Goal: Navigation & Orientation: Find specific page/section

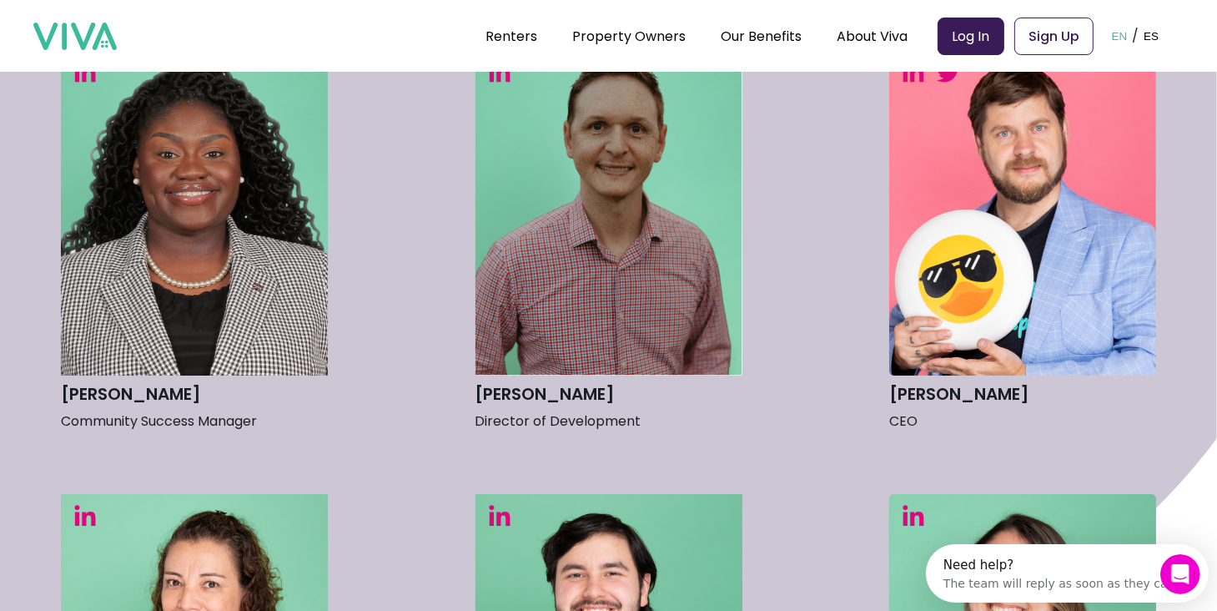
click at [980, 300] on img at bounding box center [1023, 212] width 267 height 325
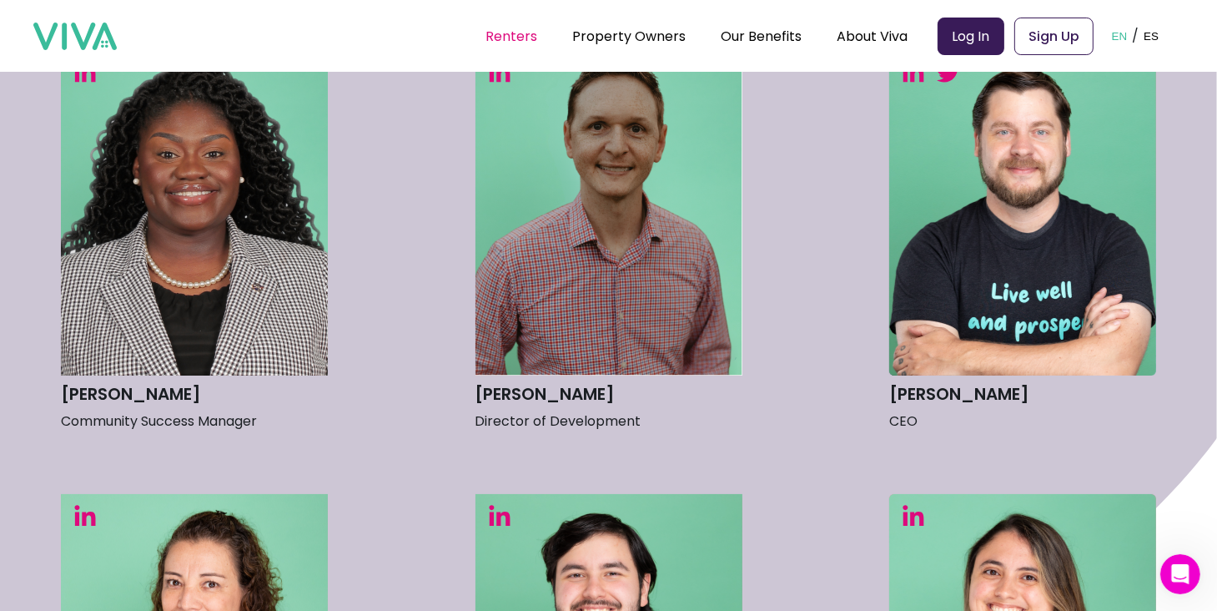
click at [523, 40] on link "Renters" at bounding box center [512, 36] width 52 height 19
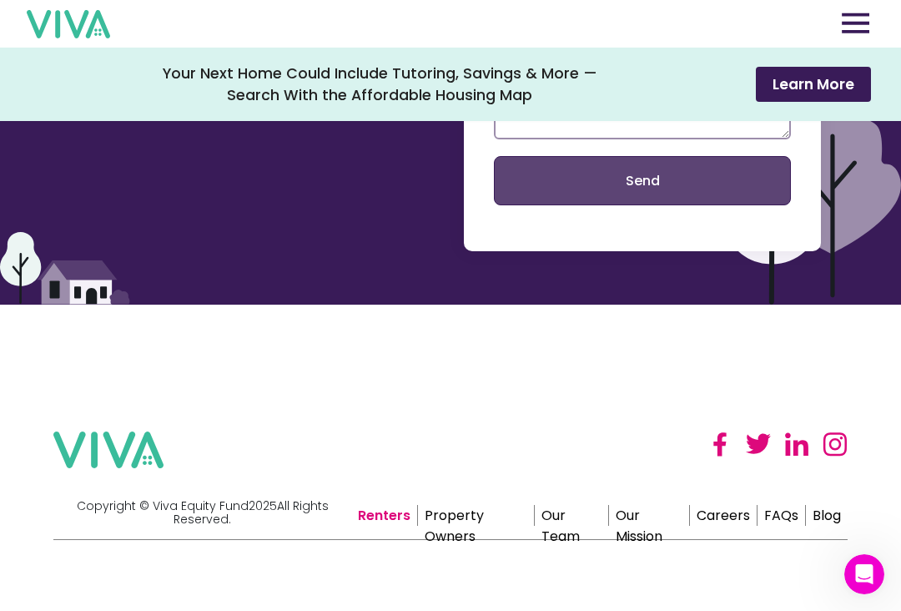
scroll to position [3683, 0]
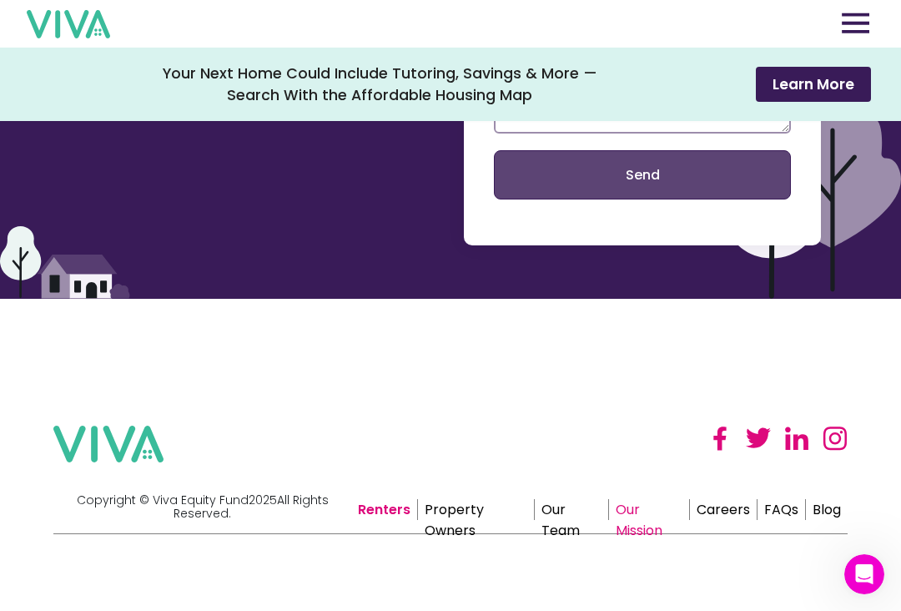
click at [649, 508] on link "Our Mission" at bounding box center [649, 509] width 81 height 21
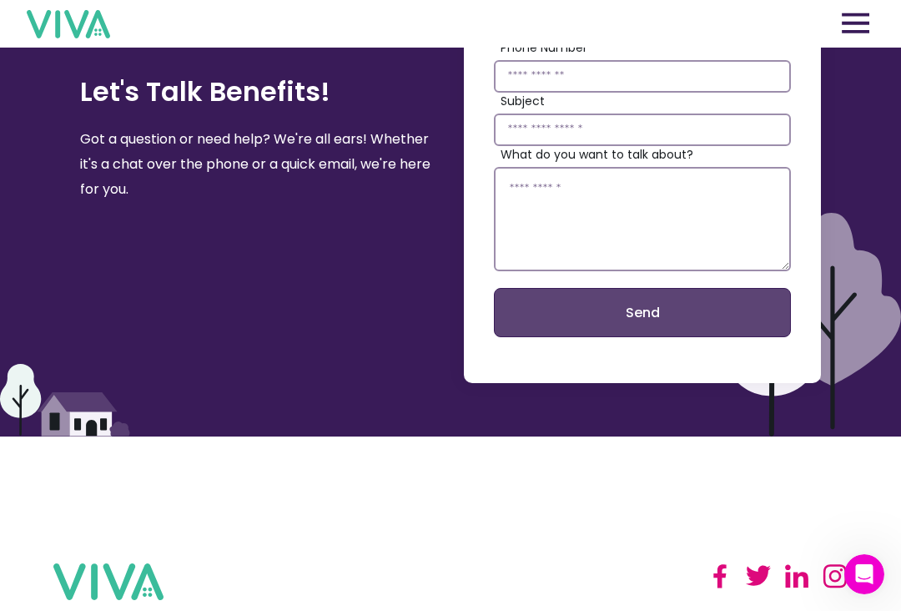
scroll to position [3329, 0]
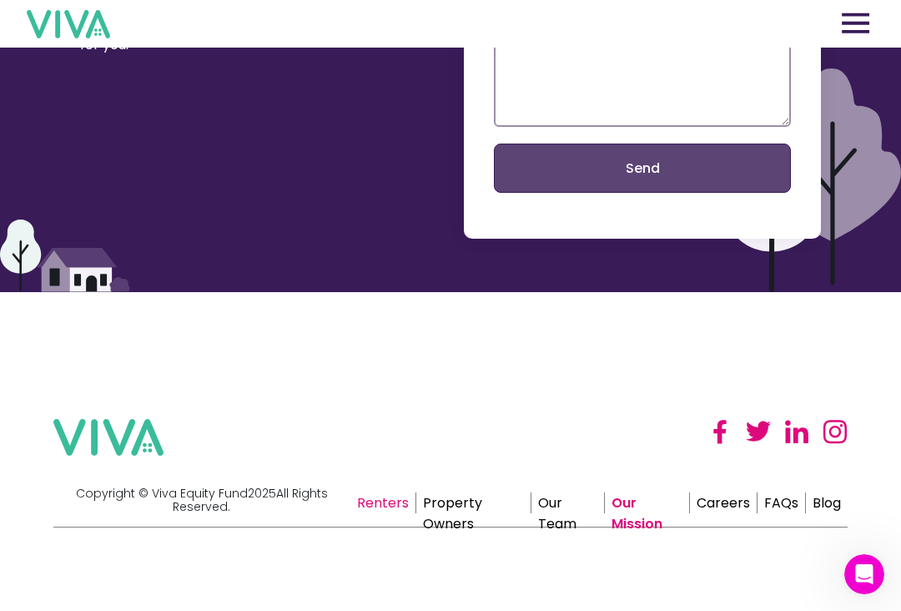
click at [390, 501] on link "Renters" at bounding box center [383, 502] width 66 height 21
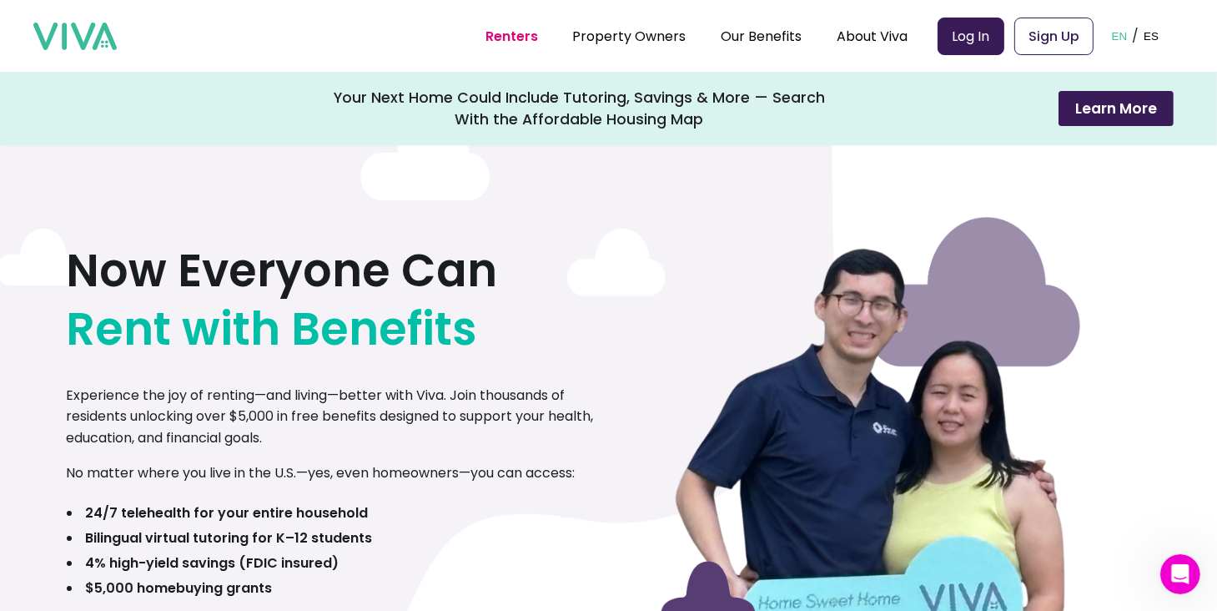
click at [990, 44] on link "Log In" at bounding box center [971, 37] width 67 height 38
